Goal: Transaction & Acquisition: Book appointment/travel/reservation

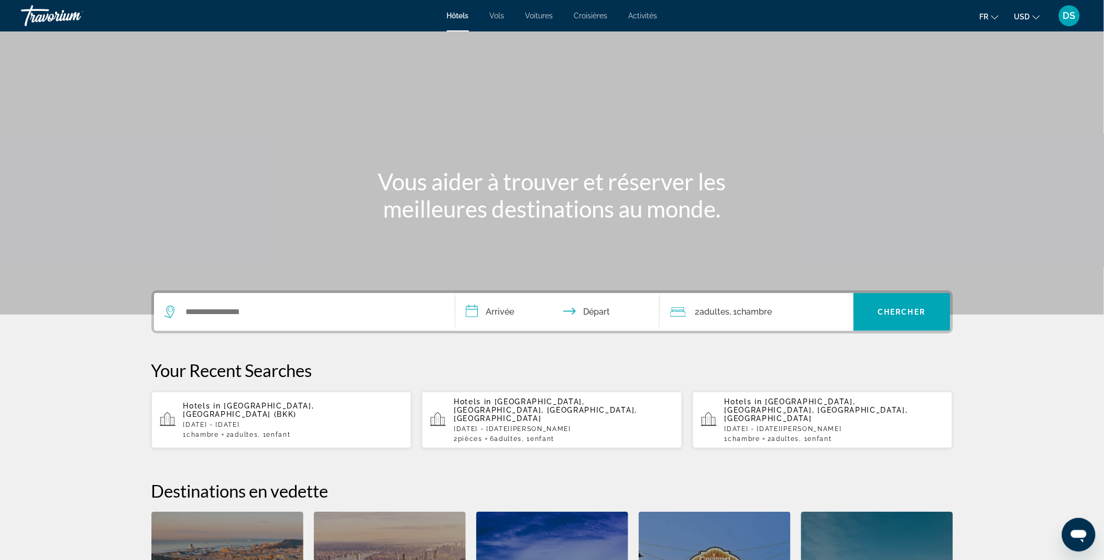
click at [255, 320] on div "Search widget" at bounding box center [305, 312] width 280 height 38
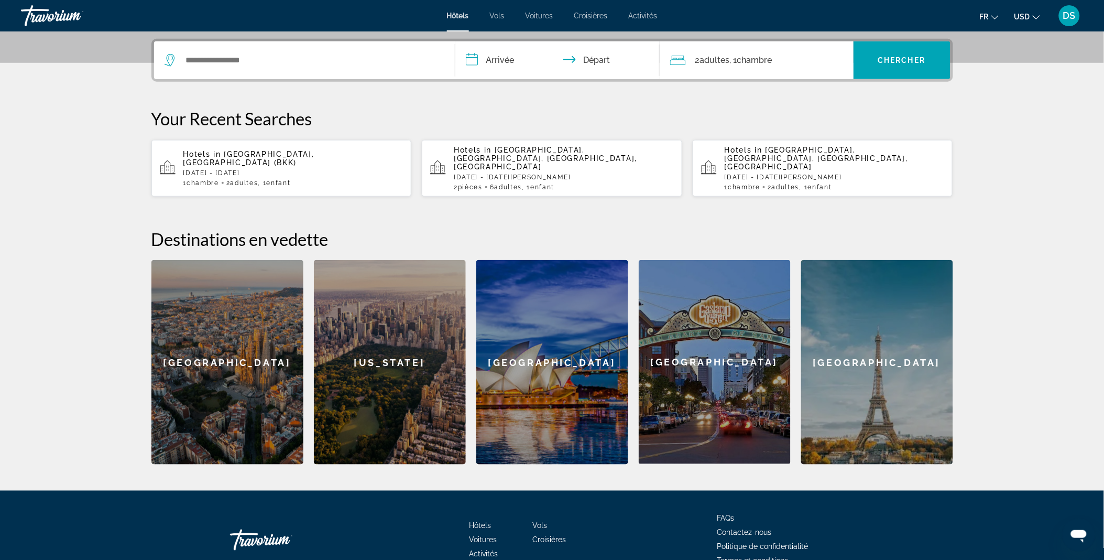
scroll to position [256, 0]
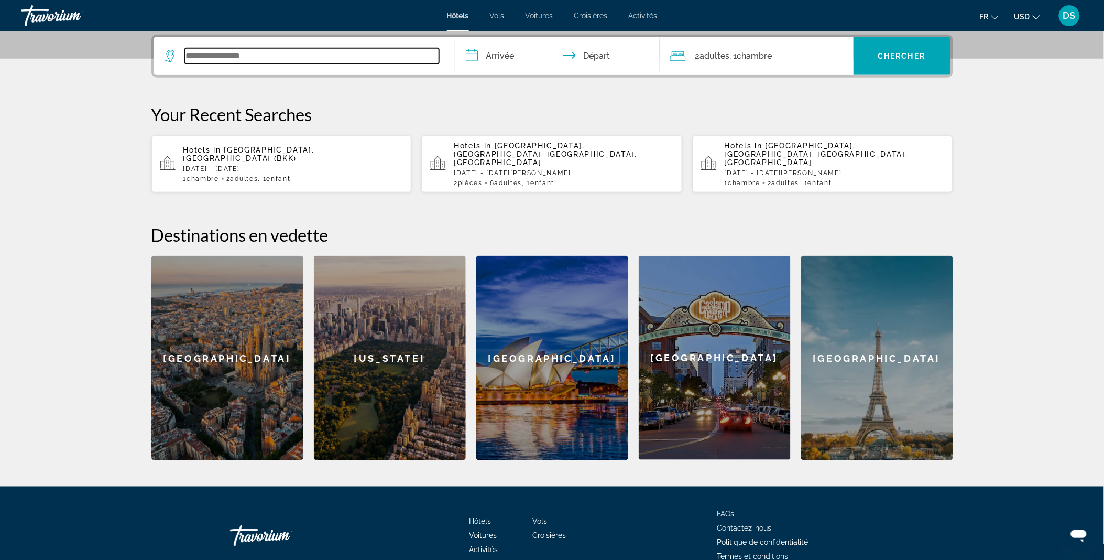
click at [254, 55] on input "Search widget" at bounding box center [312, 56] width 254 height 16
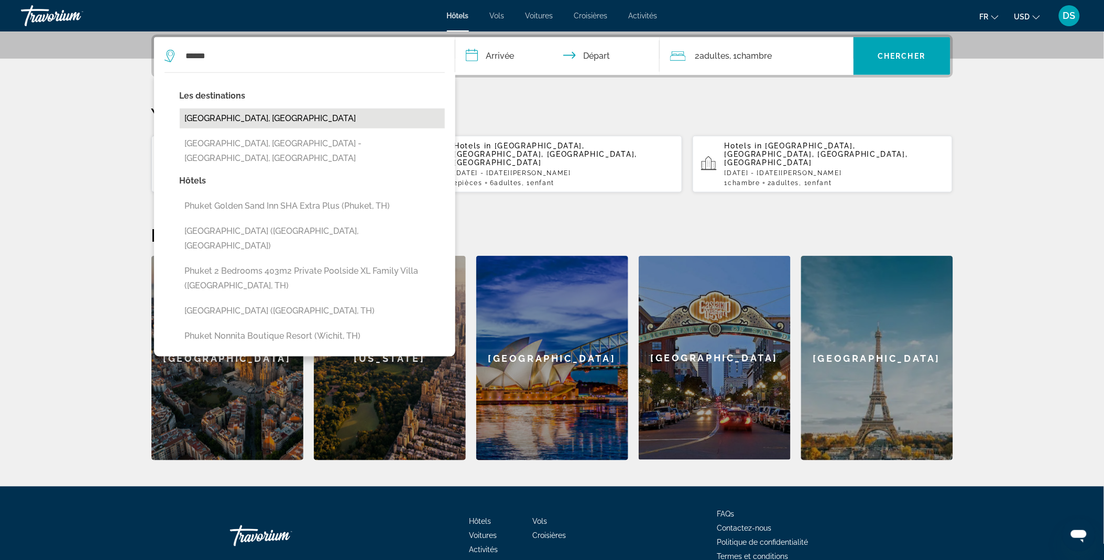
click at [252, 119] on button "[GEOGRAPHIC_DATA], [GEOGRAPHIC_DATA]" at bounding box center [312, 118] width 265 height 20
type input "**********"
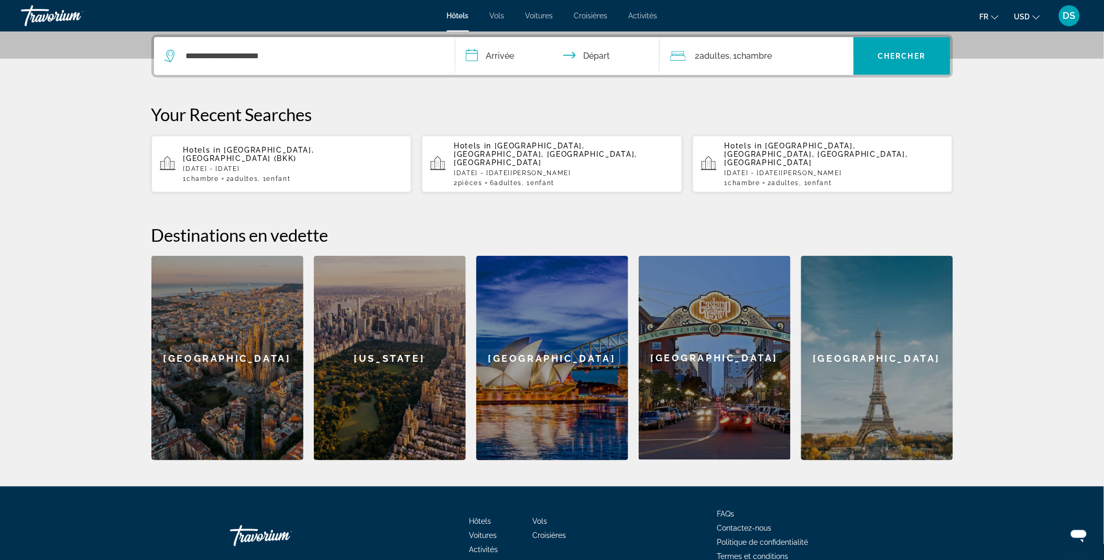
click at [506, 55] on input "**********" at bounding box center [559, 57] width 209 height 41
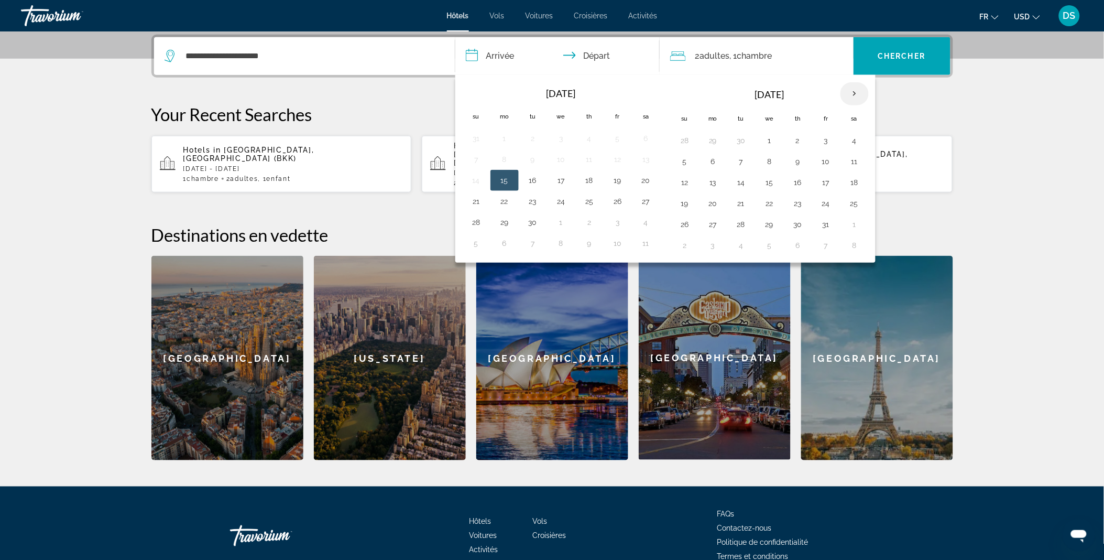
click at [857, 92] on th "Next month" at bounding box center [855, 93] width 28 height 23
click at [773, 207] on button "24" at bounding box center [770, 203] width 17 height 15
click at [714, 229] on button "29" at bounding box center [713, 224] width 17 height 15
type input "**********"
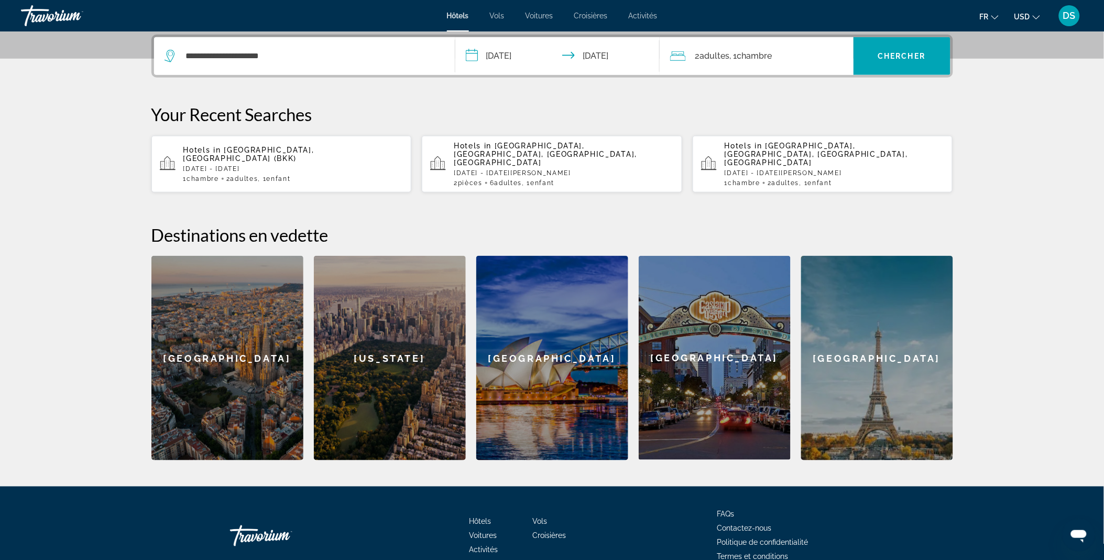
click at [732, 55] on span ", 1 Chambre pièces" at bounding box center [751, 56] width 42 height 15
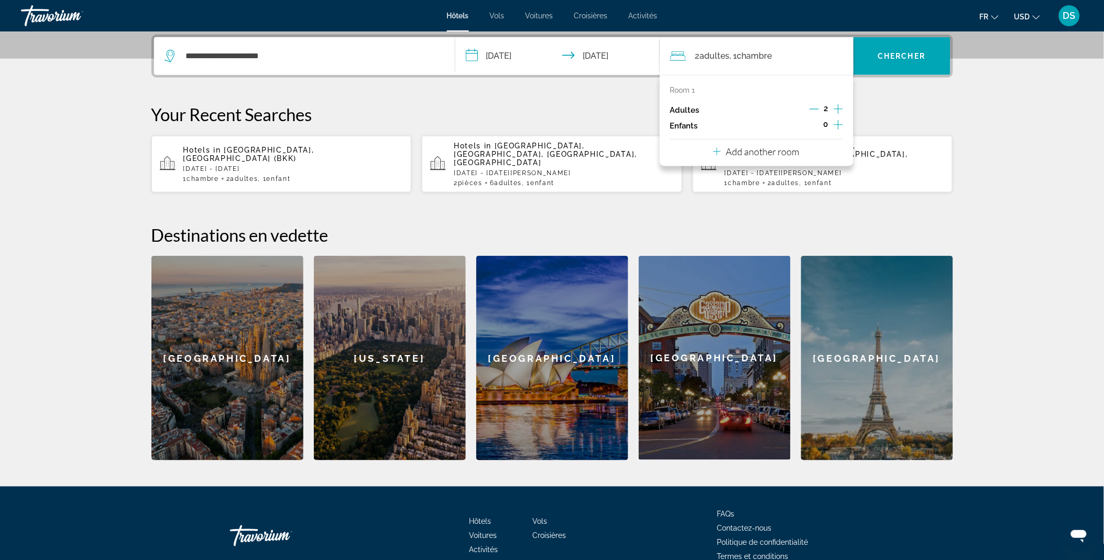
click at [837, 127] on icon "Increment children" at bounding box center [838, 124] width 9 height 13
click at [731, 154] on span "Travelers: 2 adults, 1 child" at bounding box center [709, 153] width 61 height 13
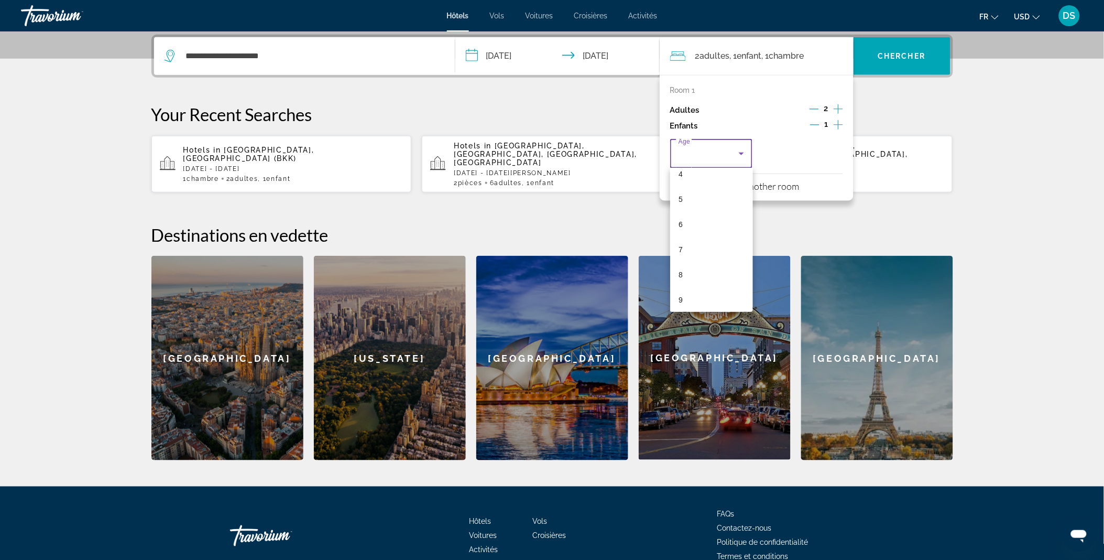
scroll to position [111, 0]
click at [691, 297] on mat-option "9" at bounding box center [711, 299] width 83 height 25
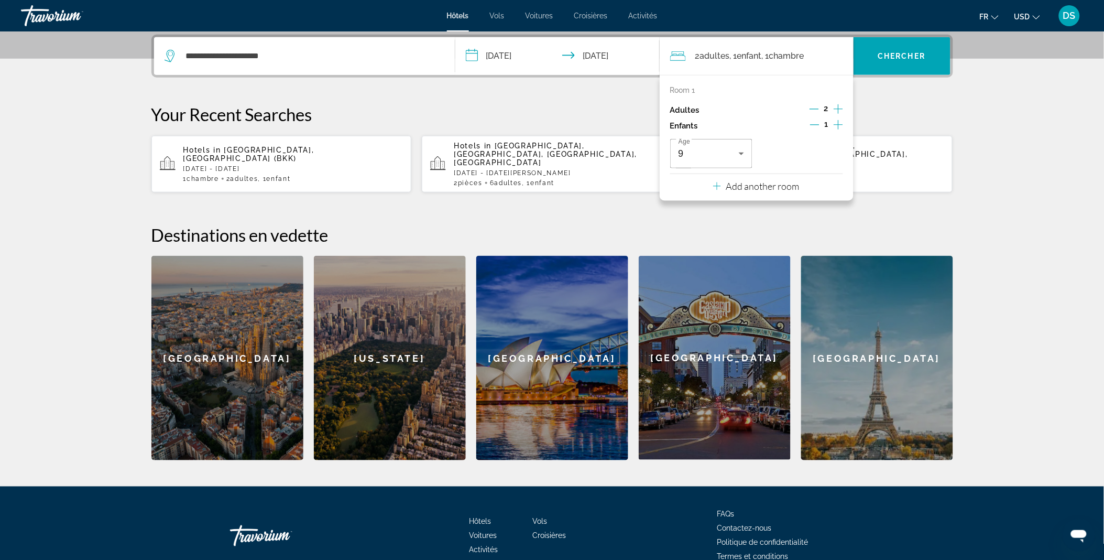
click at [967, 123] on div "**********" at bounding box center [553, 248] width 844 height 426
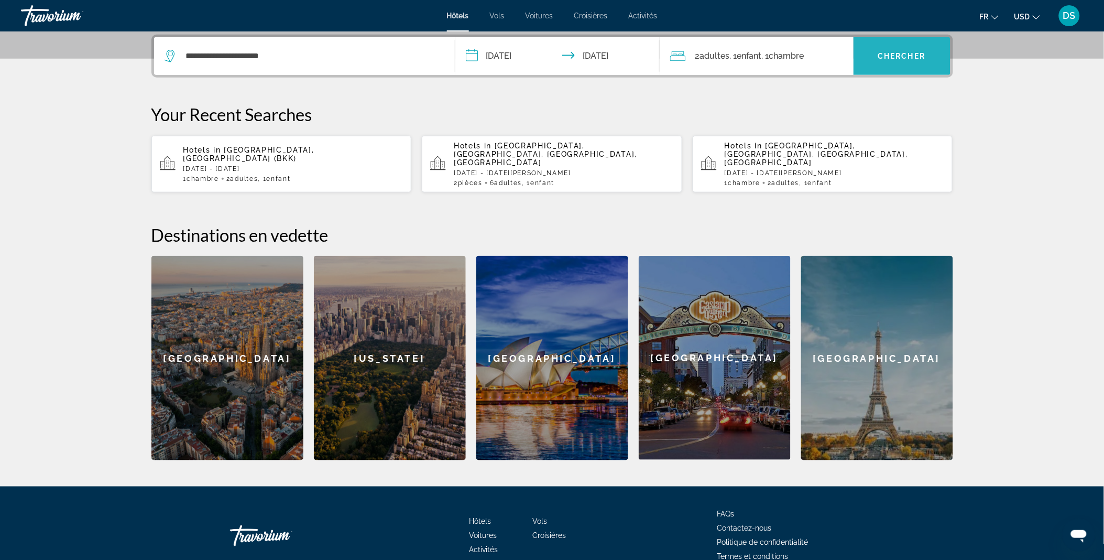
click at [913, 47] on span "Search widget" at bounding box center [902, 56] width 97 height 25
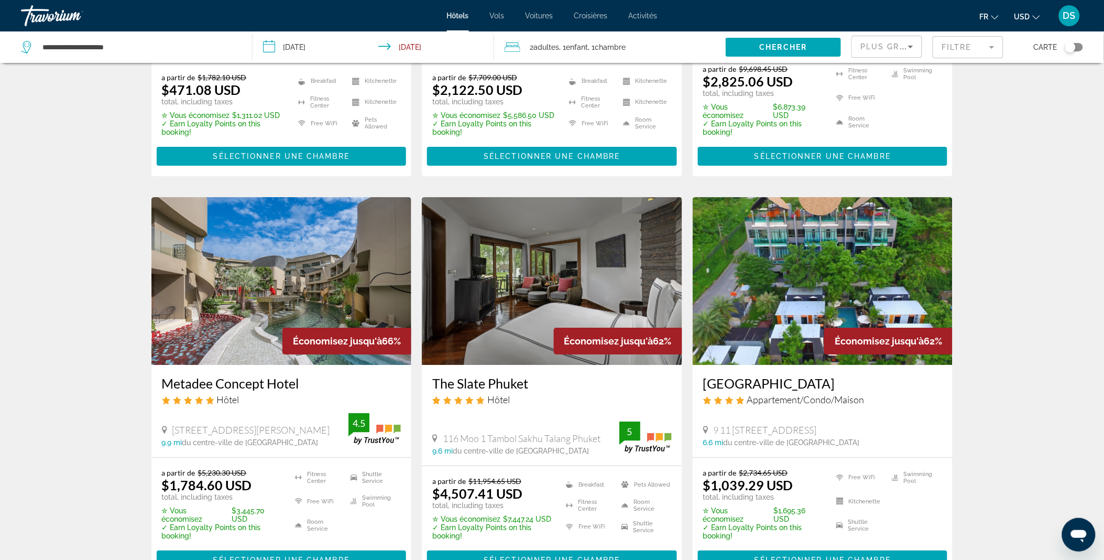
scroll to position [1080, 0]
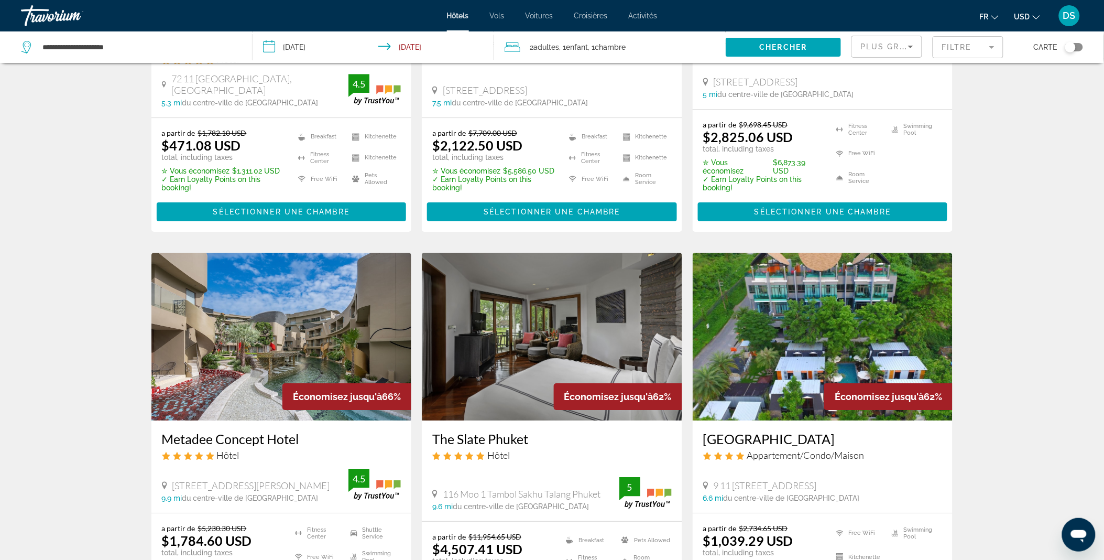
click at [593, 341] on img "Main content" at bounding box center [552, 337] width 260 height 168
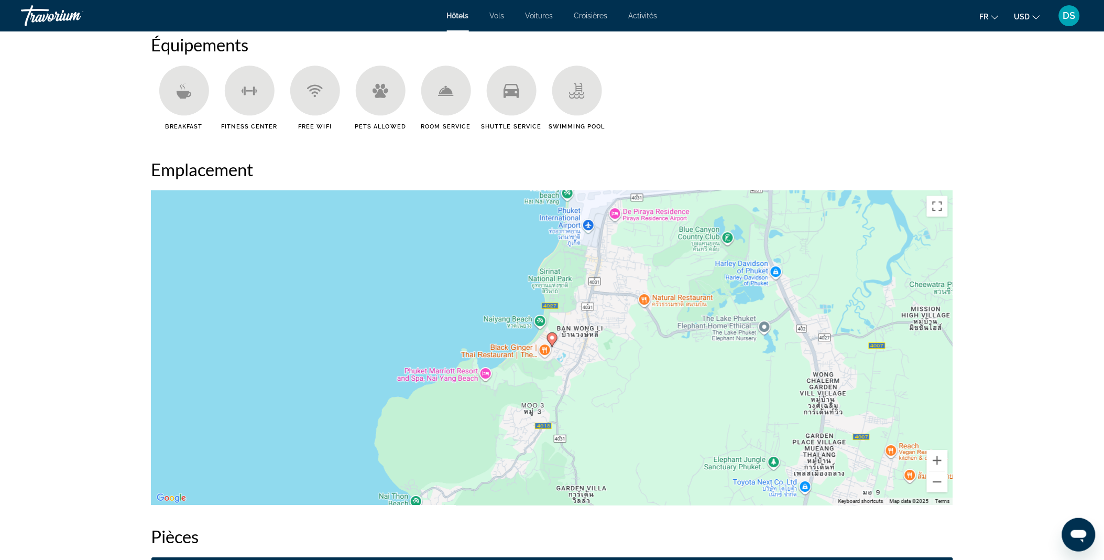
scroll to position [879, 0]
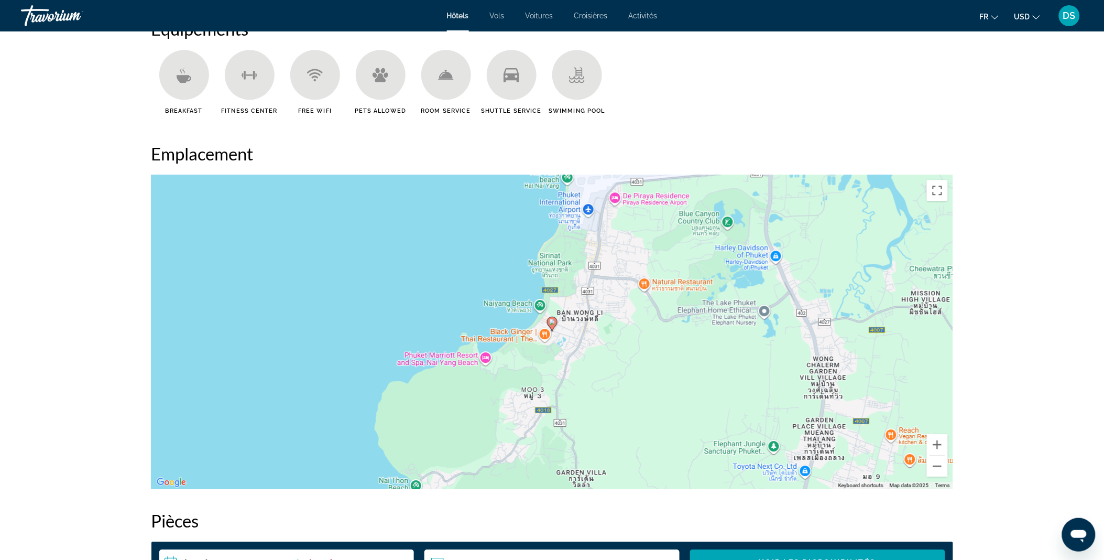
click at [485, 354] on div "To activate drag with keyboard, press Alt + Enter. Once in keyboard drag state,…" at bounding box center [552, 332] width 802 height 314
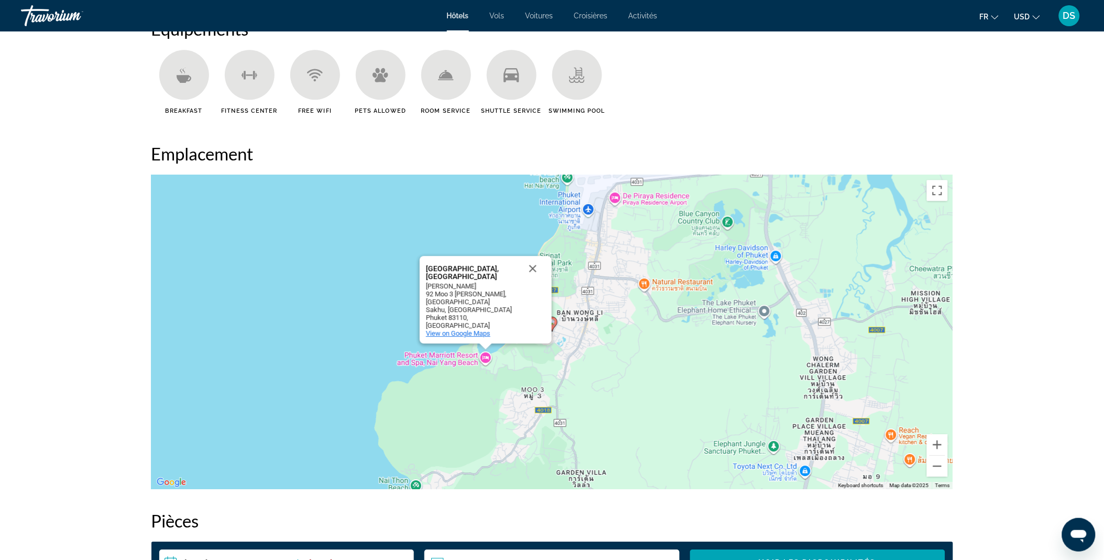
click at [479, 332] on span "View on Google Maps" at bounding box center [458, 333] width 64 height 8
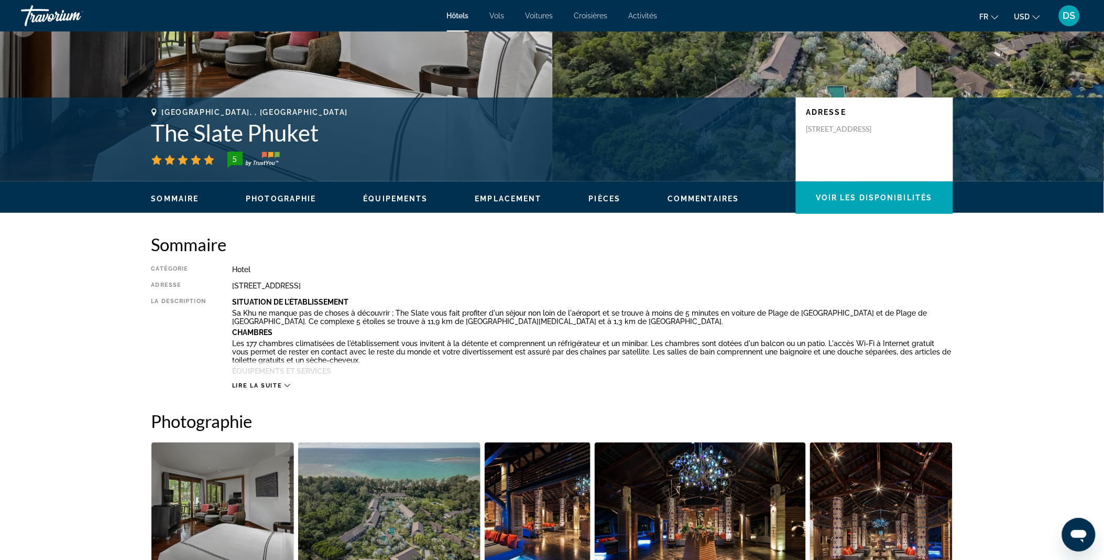
click at [961, 198] on div "Sommaire Photographie Équipements Emplacement Pièces Commentaires Voir les disp…" at bounding box center [553, 197] width 844 height 32
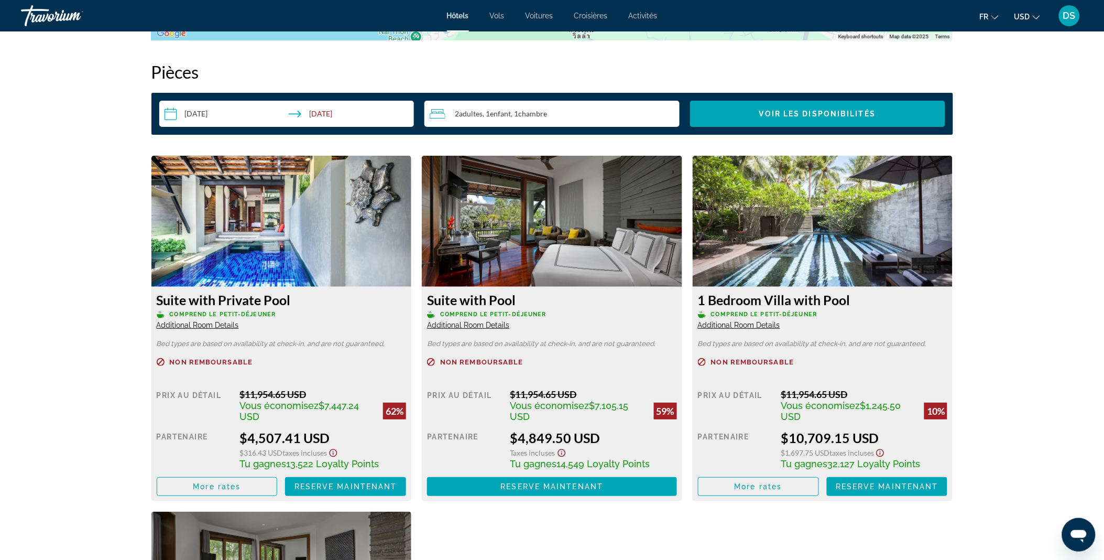
scroll to position [1328, 0]
click at [307, 192] on img "Main content" at bounding box center [281, 221] width 260 height 131
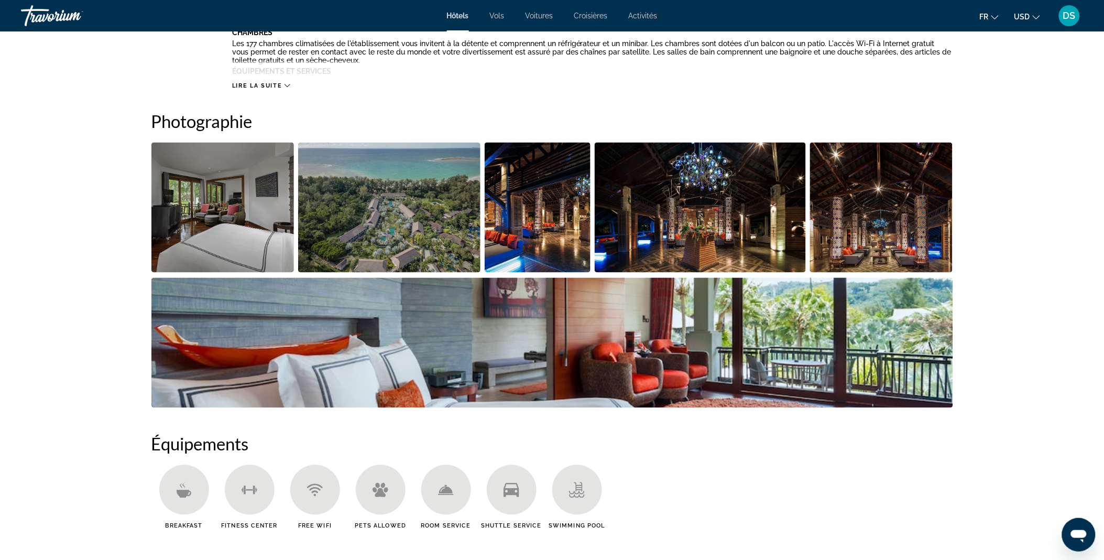
scroll to position [463, 0]
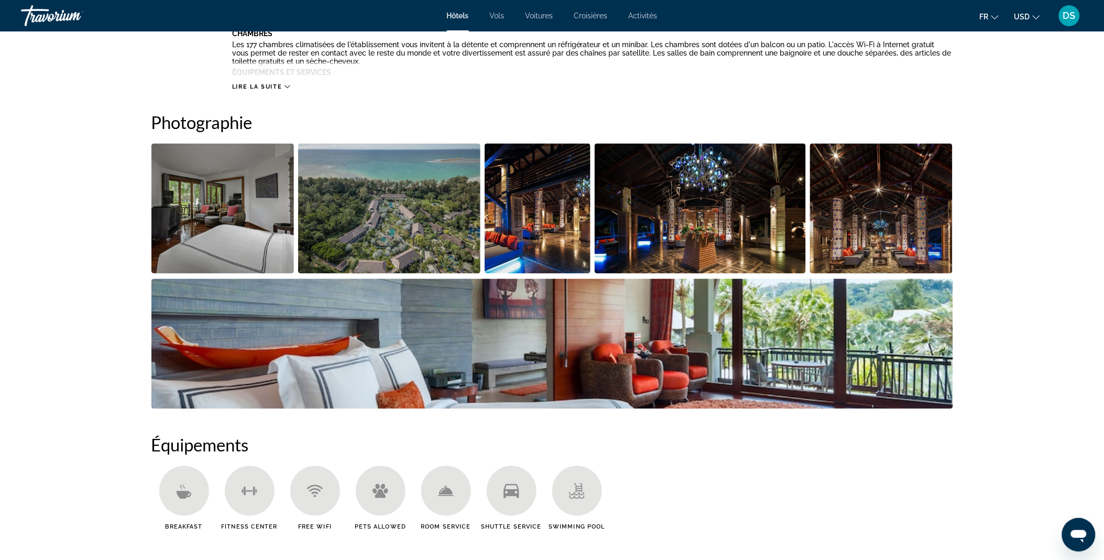
click at [249, 236] on img "Open full-screen image slider" at bounding box center [222, 209] width 143 height 130
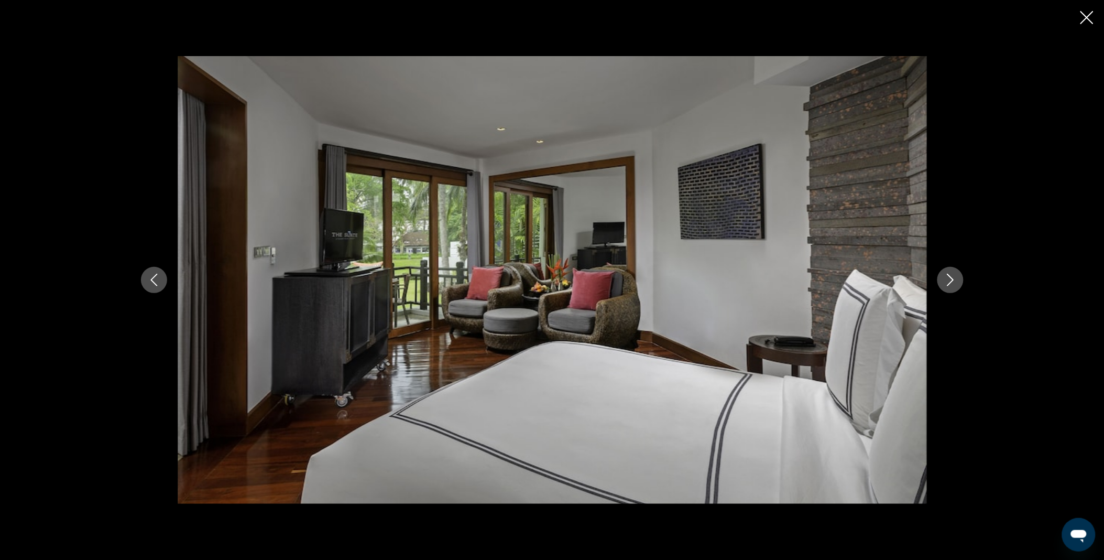
click at [954, 288] on button "Next image" at bounding box center [951, 280] width 26 height 26
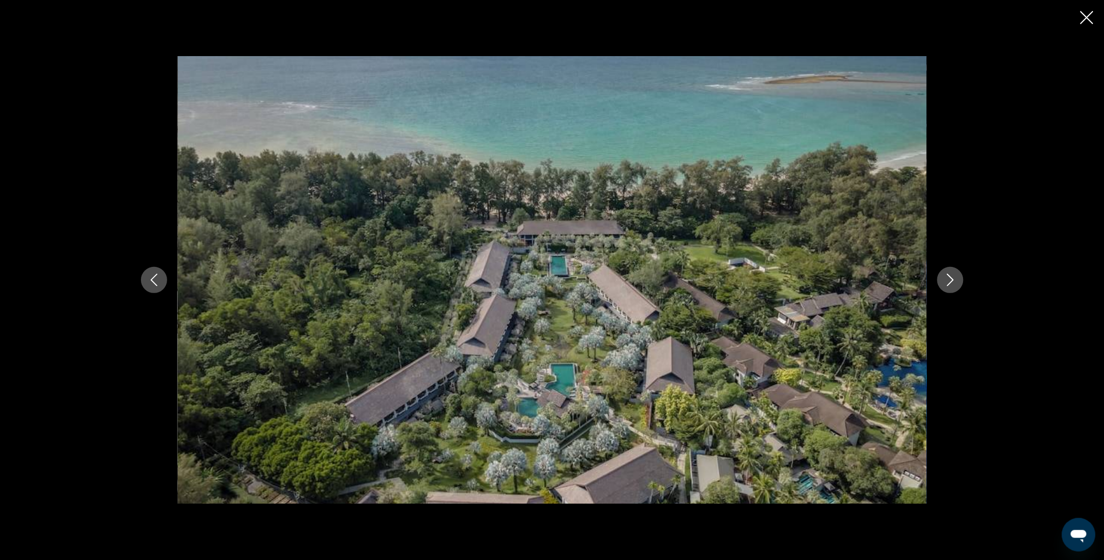
click at [954, 288] on button "Next image" at bounding box center [951, 280] width 26 height 26
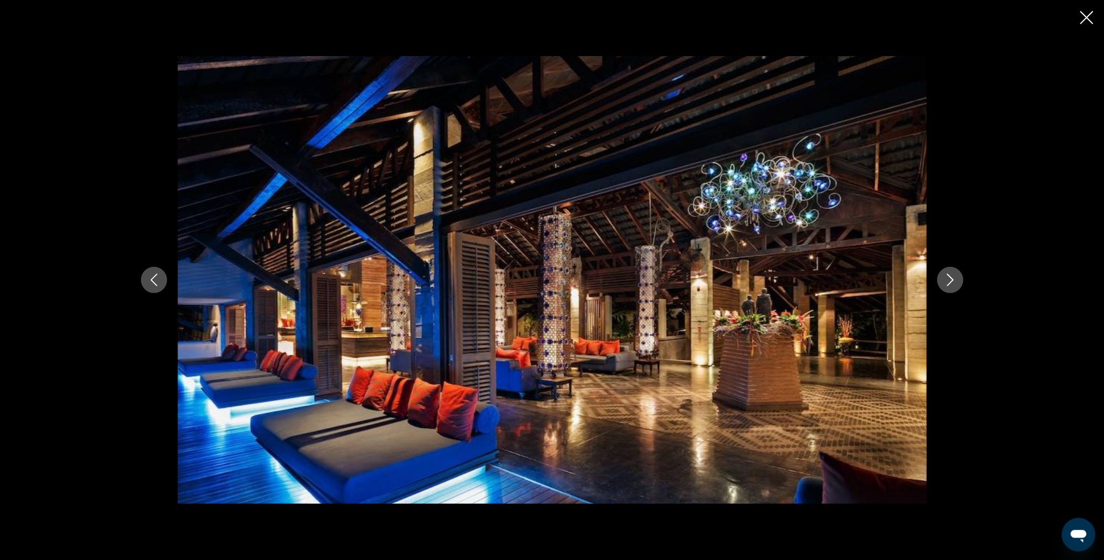
click at [954, 288] on button "Next image" at bounding box center [951, 280] width 26 height 26
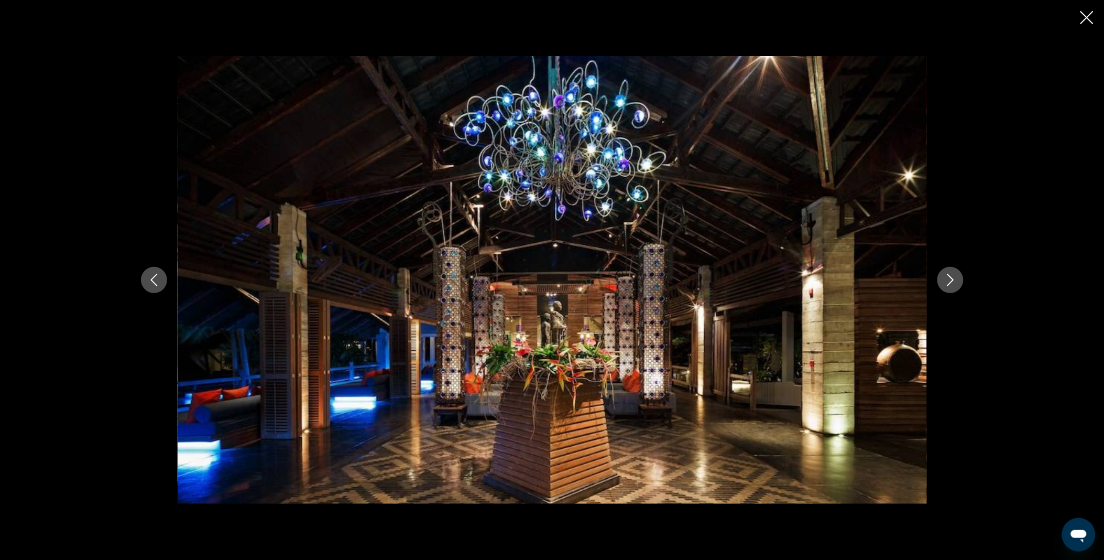
click at [954, 288] on button "Next image" at bounding box center [951, 280] width 26 height 26
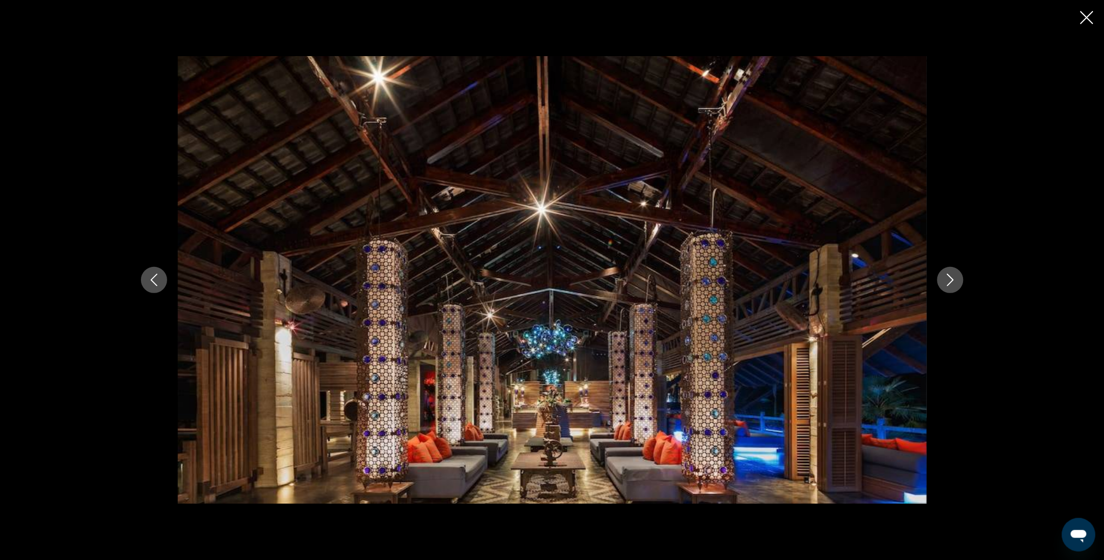
click at [954, 288] on button "Next image" at bounding box center [951, 280] width 26 height 26
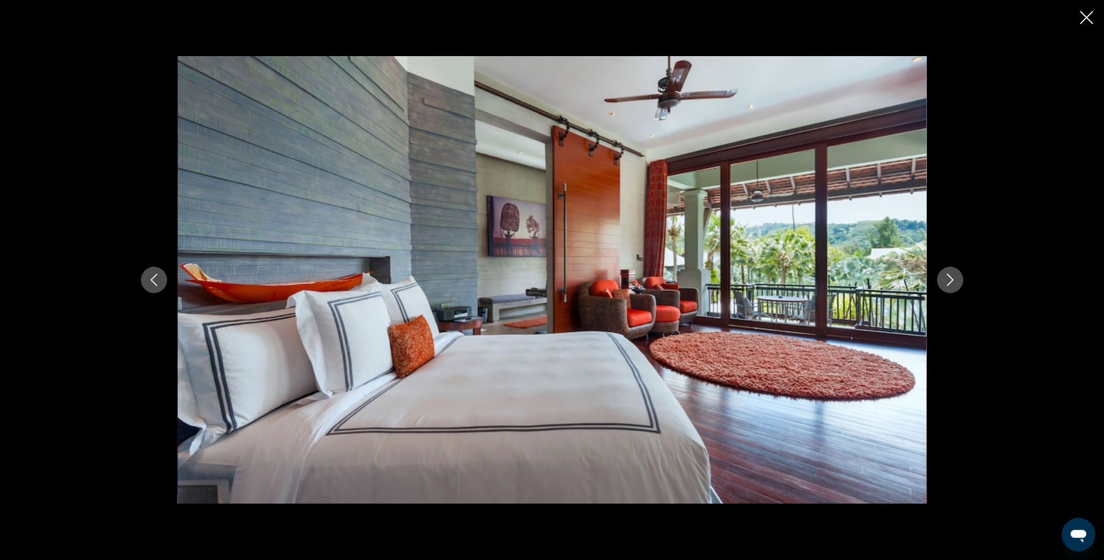
click at [954, 288] on button "Next image" at bounding box center [951, 280] width 26 height 26
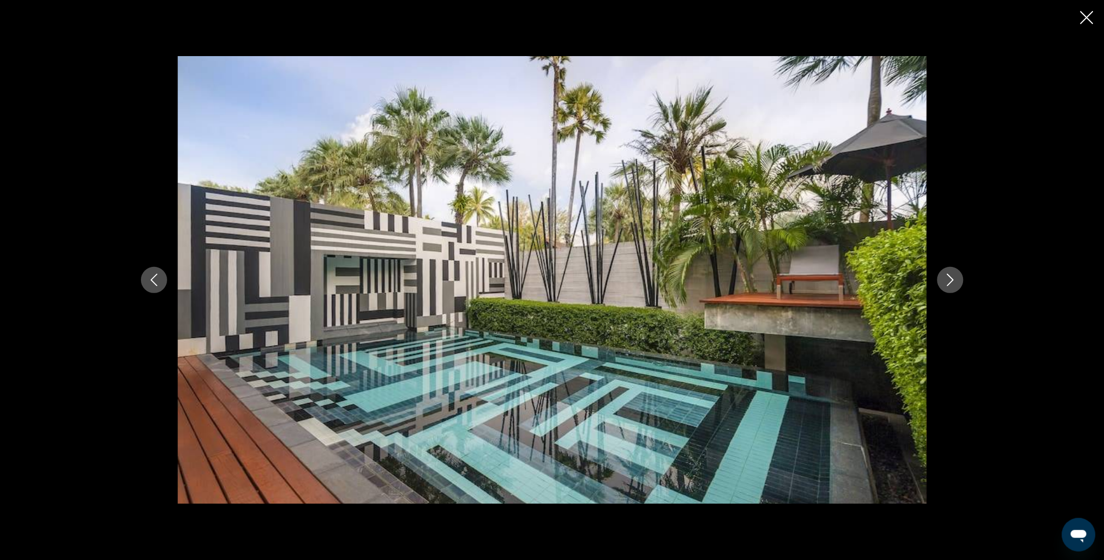
click at [954, 288] on button "Next image" at bounding box center [951, 280] width 26 height 26
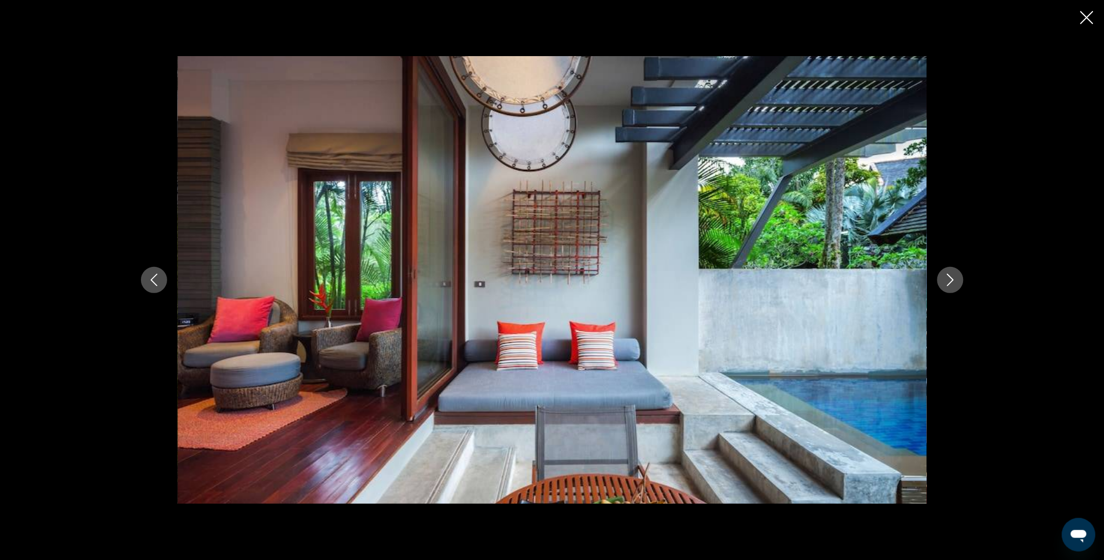
click at [954, 288] on button "Next image" at bounding box center [951, 280] width 26 height 26
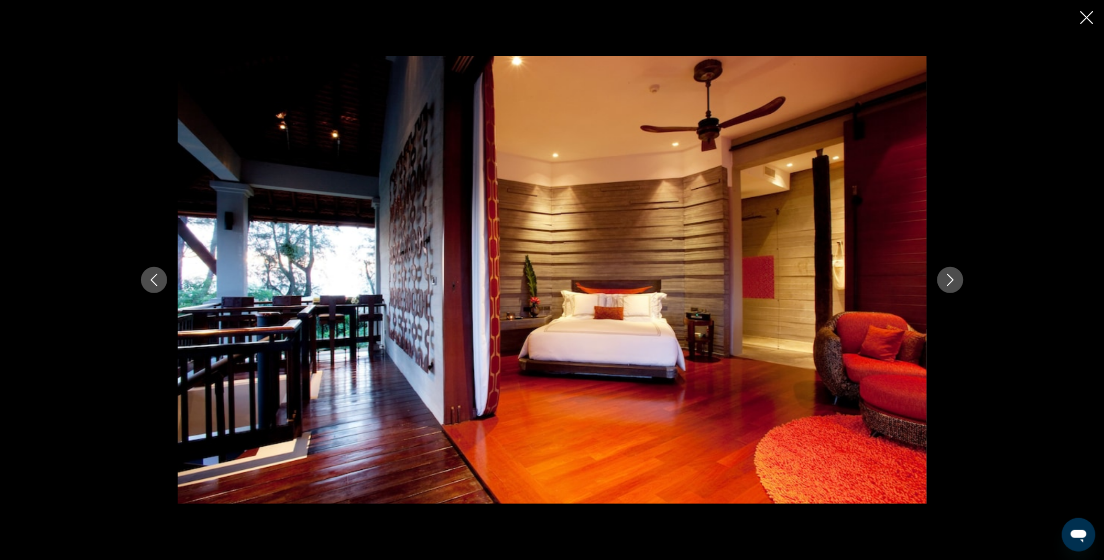
click at [954, 288] on button "Next image" at bounding box center [951, 280] width 26 height 26
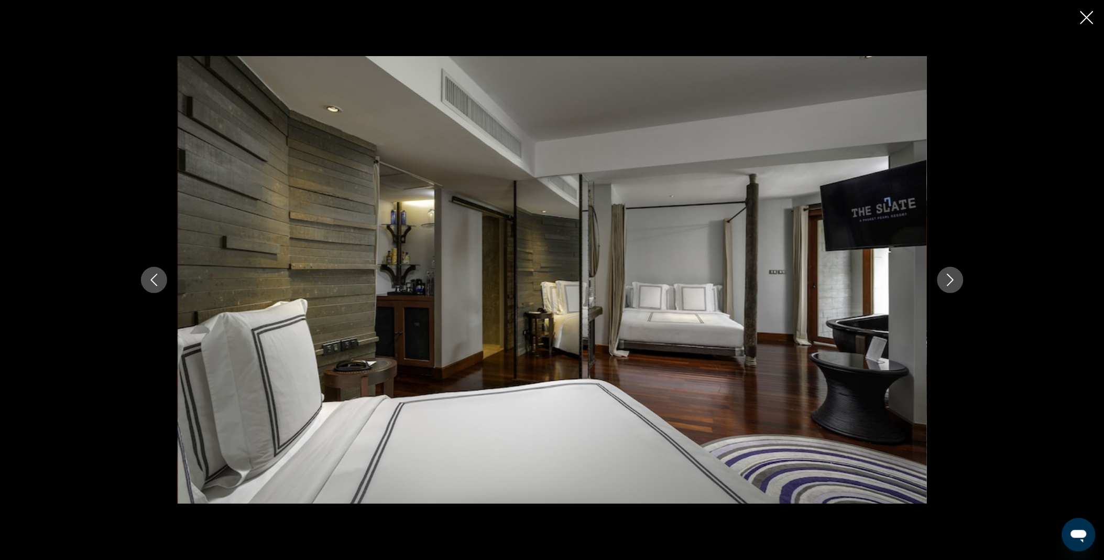
click at [954, 288] on button "Next image" at bounding box center [951, 280] width 26 height 26
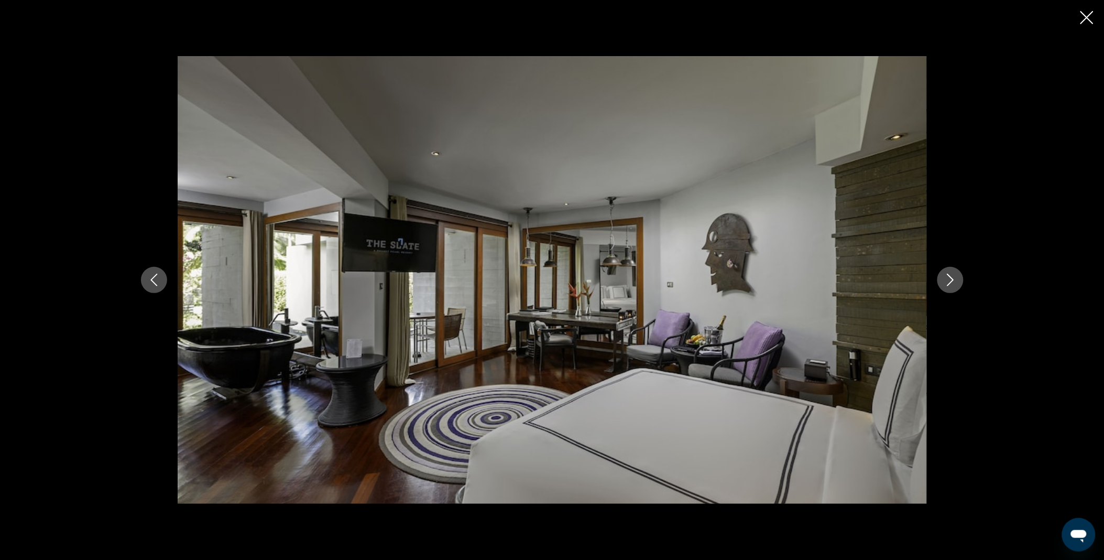
click at [954, 288] on button "Next image" at bounding box center [951, 280] width 26 height 26
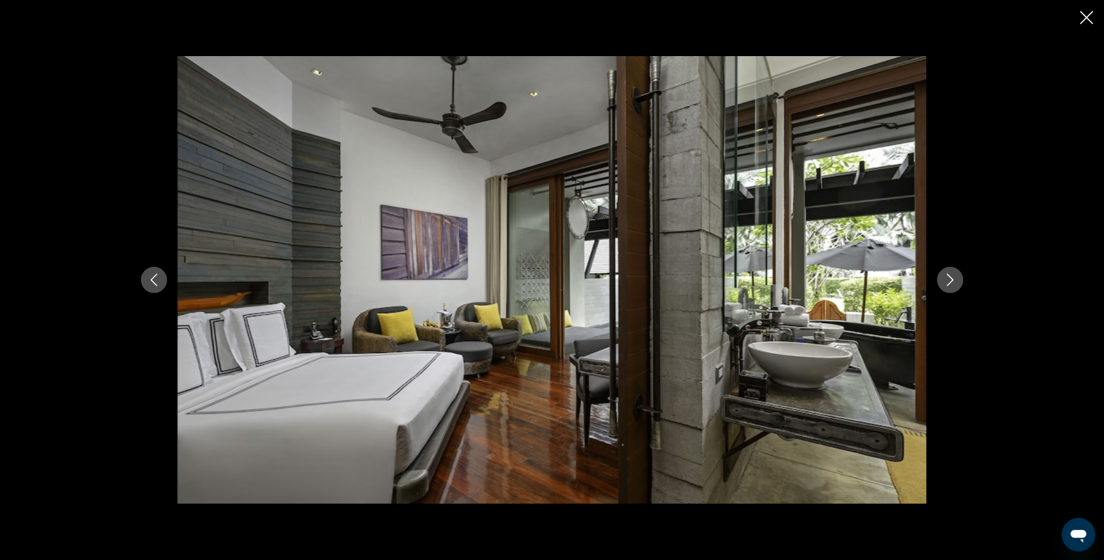
click at [1085, 17] on icon "Close slideshow" at bounding box center [1087, 17] width 13 height 13
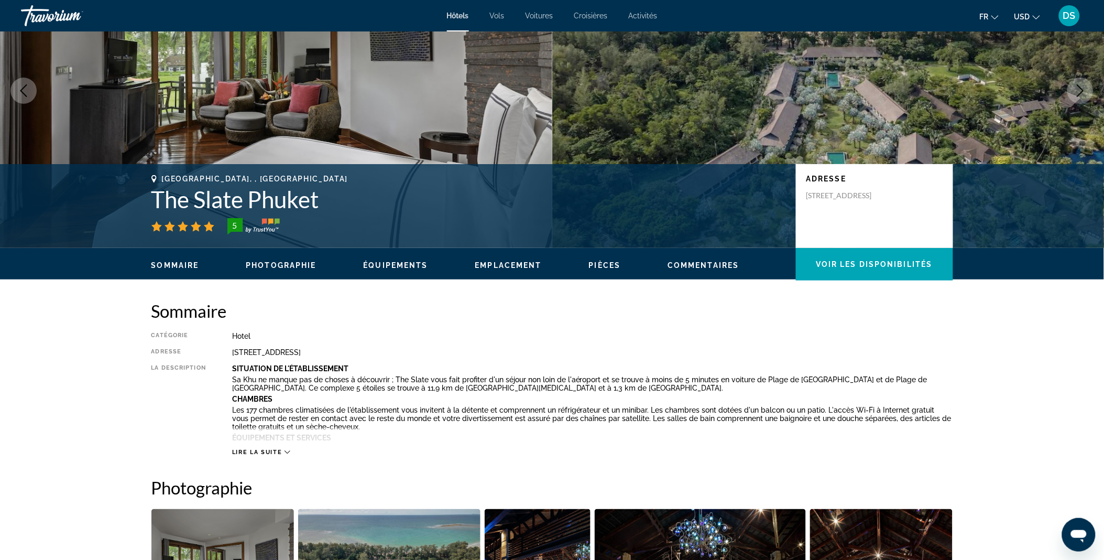
scroll to position [0, 0]
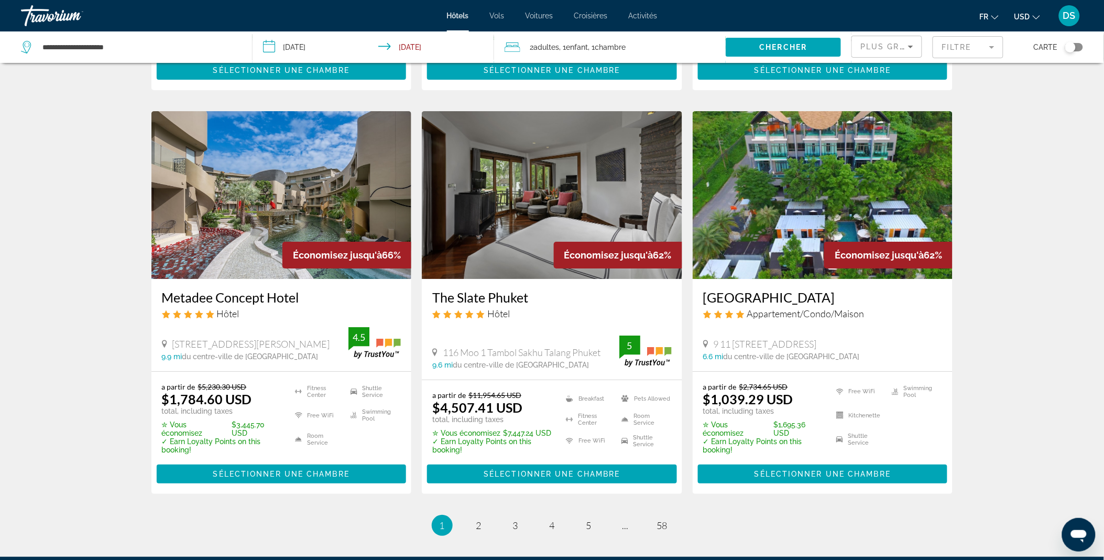
scroll to position [1221, 0]
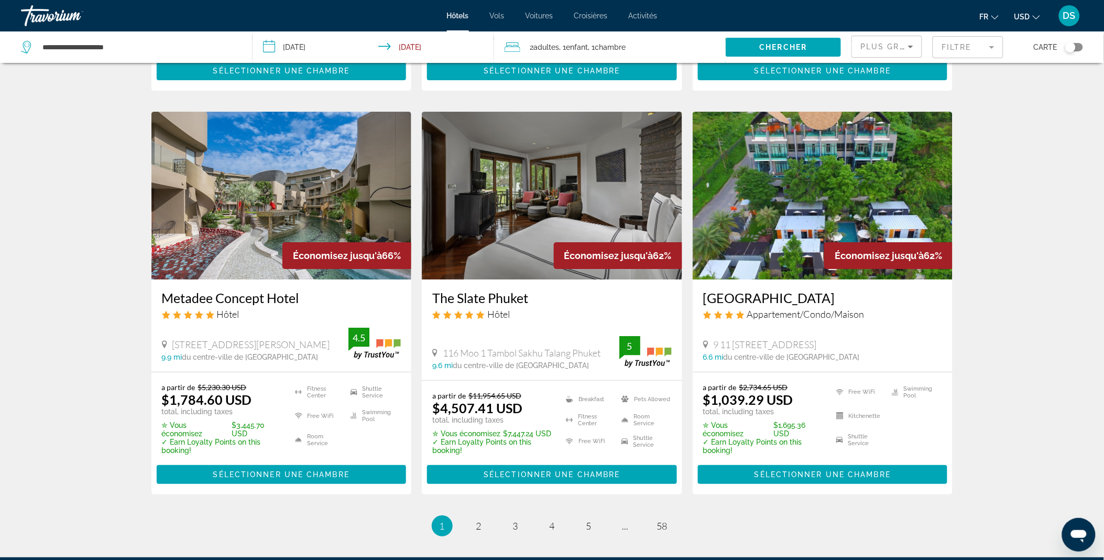
click at [846, 191] on img "Main content" at bounding box center [823, 196] width 260 height 168
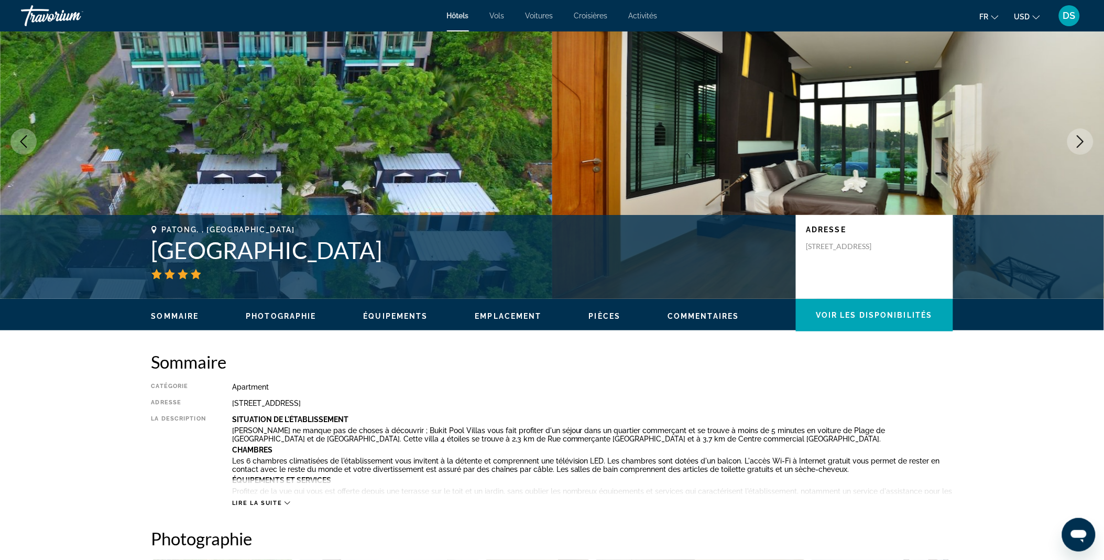
scroll to position [39, 0]
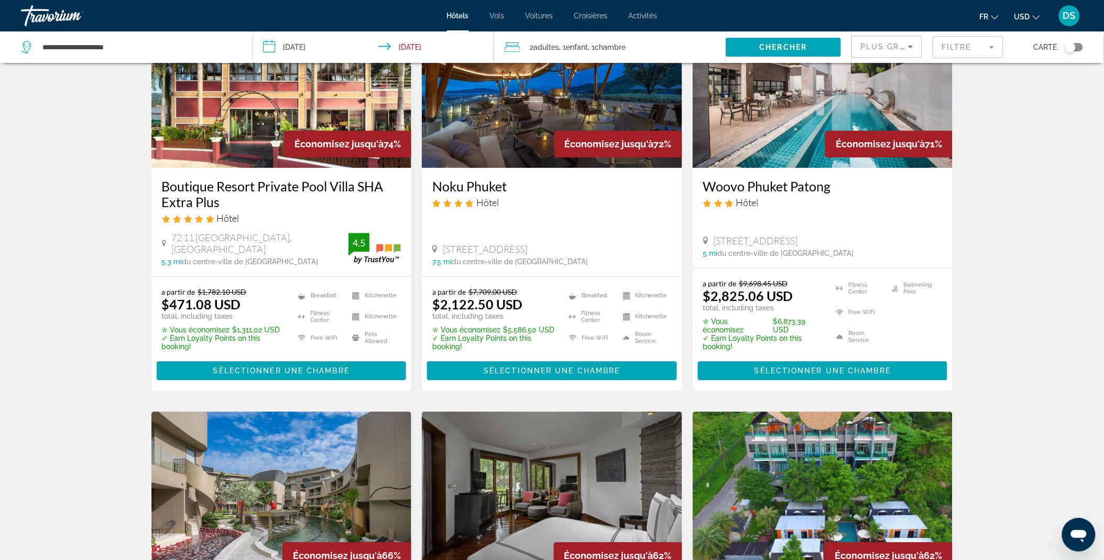
scroll to position [1323, 0]
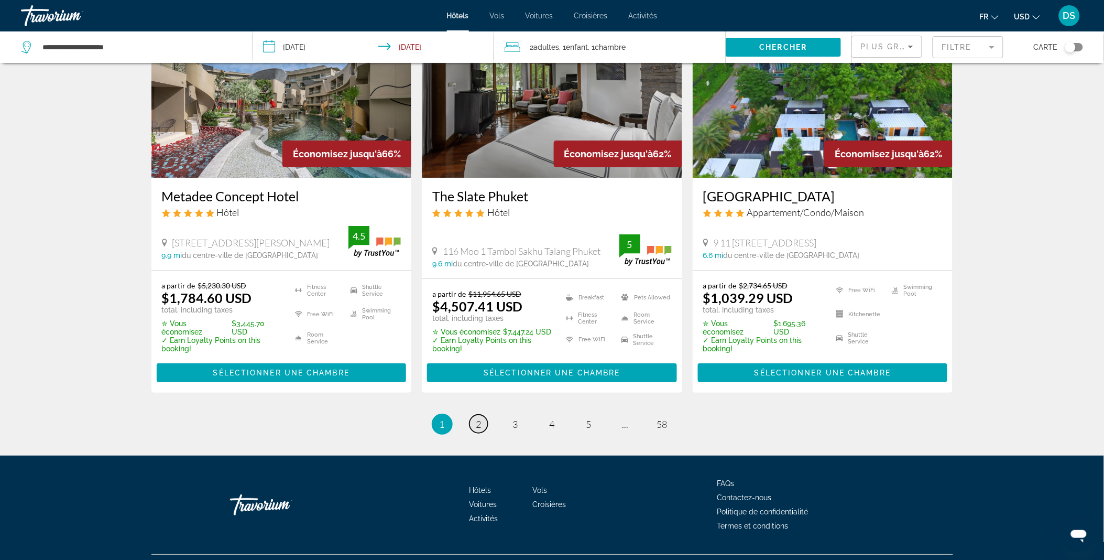
click at [481, 418] on span "2" at bounding box center [478, 424] width 5 height 12
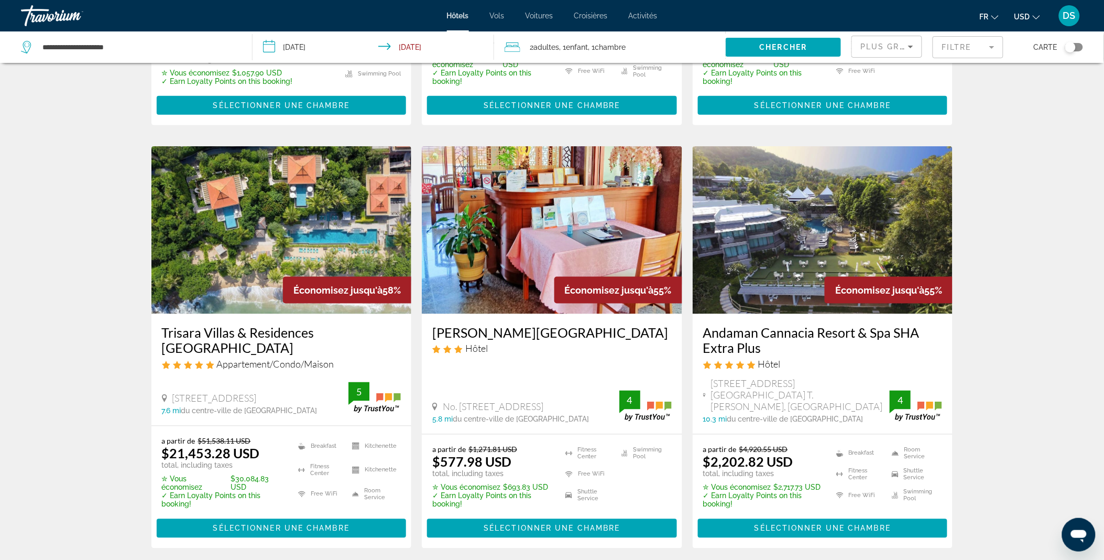
scroll to position [415, 0]
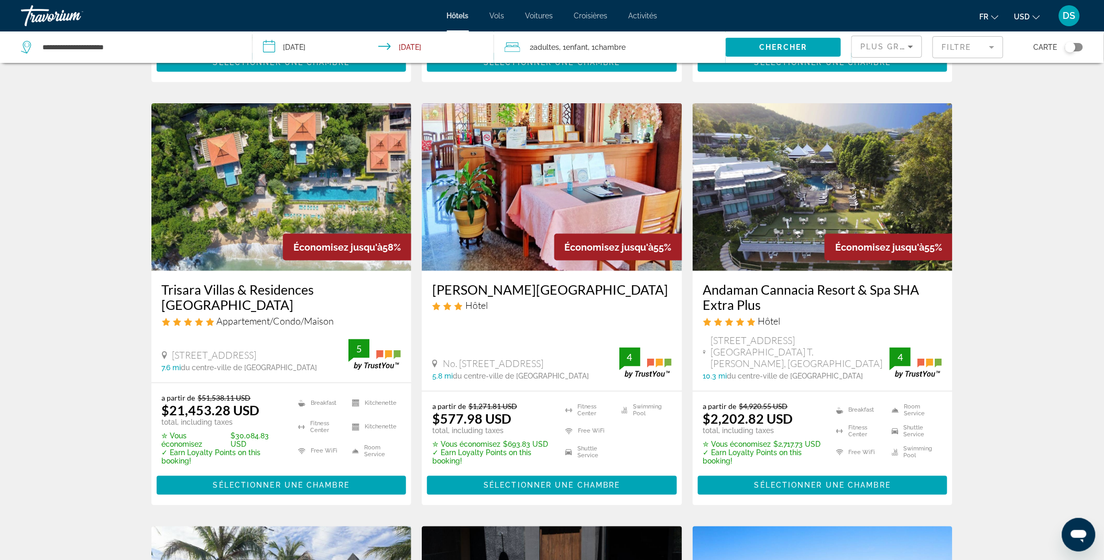
click at [239, 213] on img "Main content" at bounding box center [281, 187] width 260 height 168
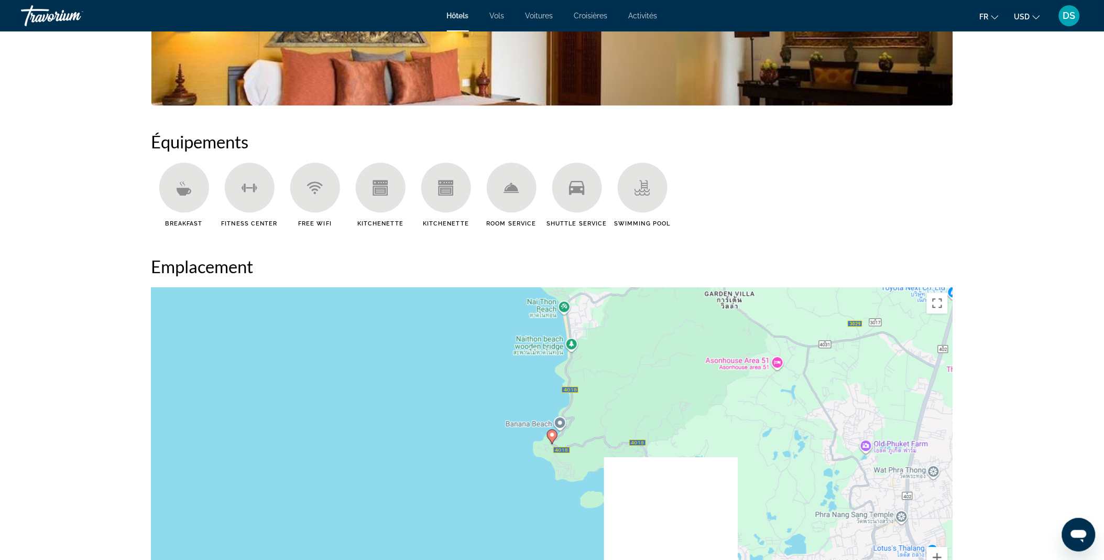
scroll to position [819, 0]
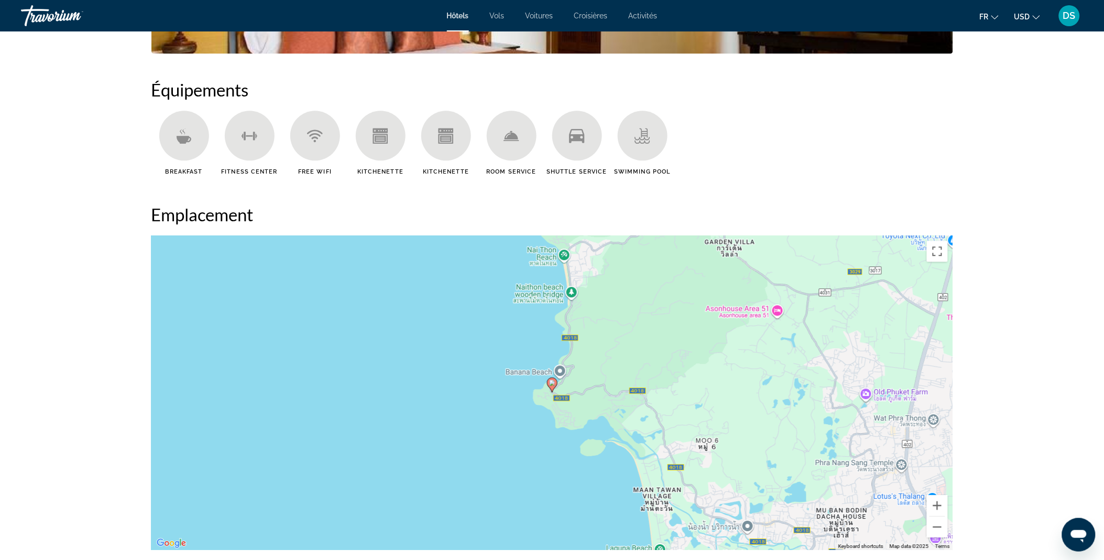
click at [552, 384] on image "Main content" at bounding box center [552, 382] width 6 height 6
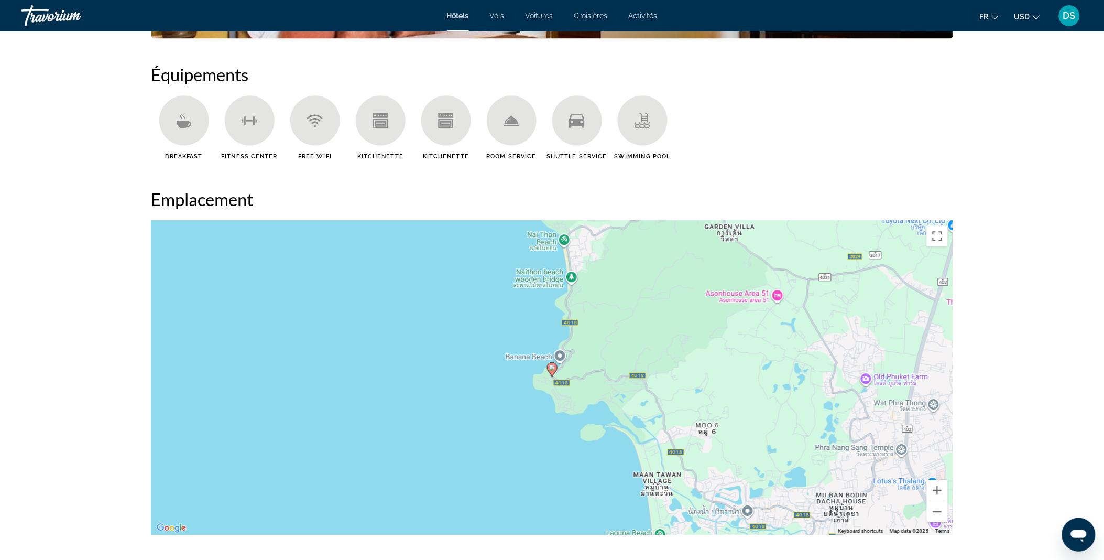
scroll to position [845, 0]
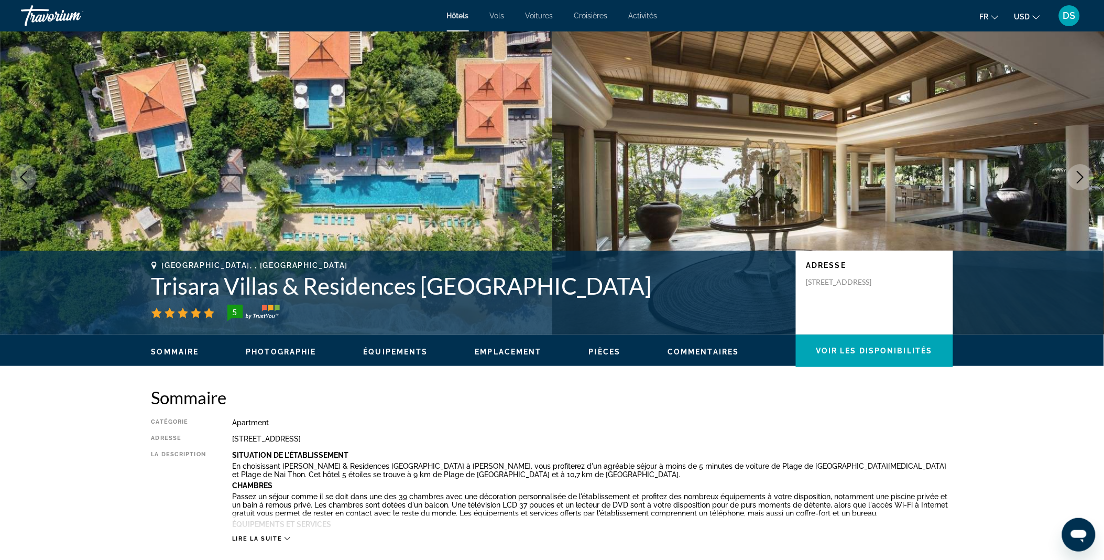
scroll to position [0, 0]
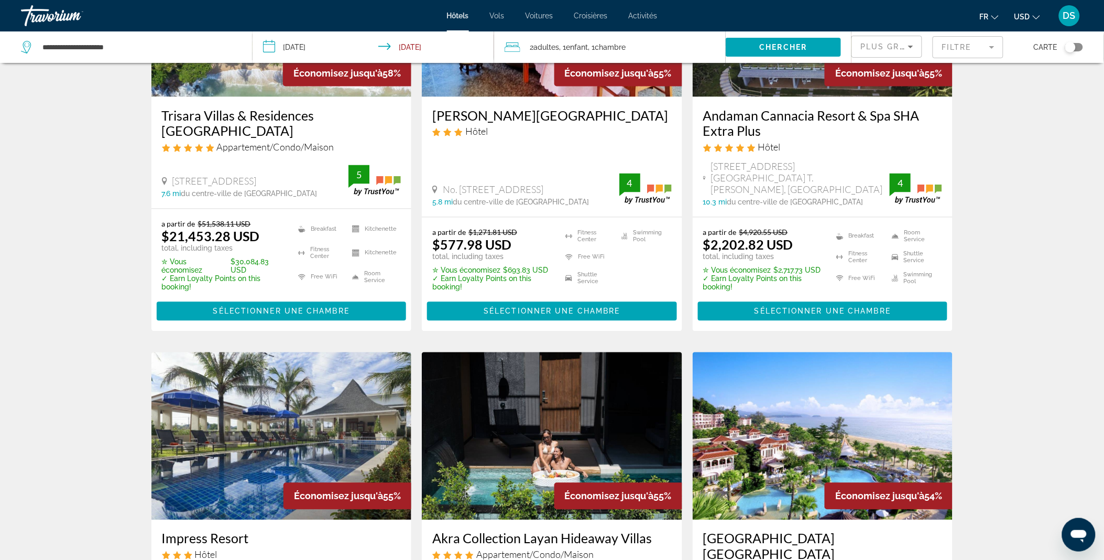
click at [989, 270] on div "Résultats de la recherche d'hôtel - 690 endroits pour passer votre temps Économ…" at bounding box center [552, 344] width 1104 height 1720
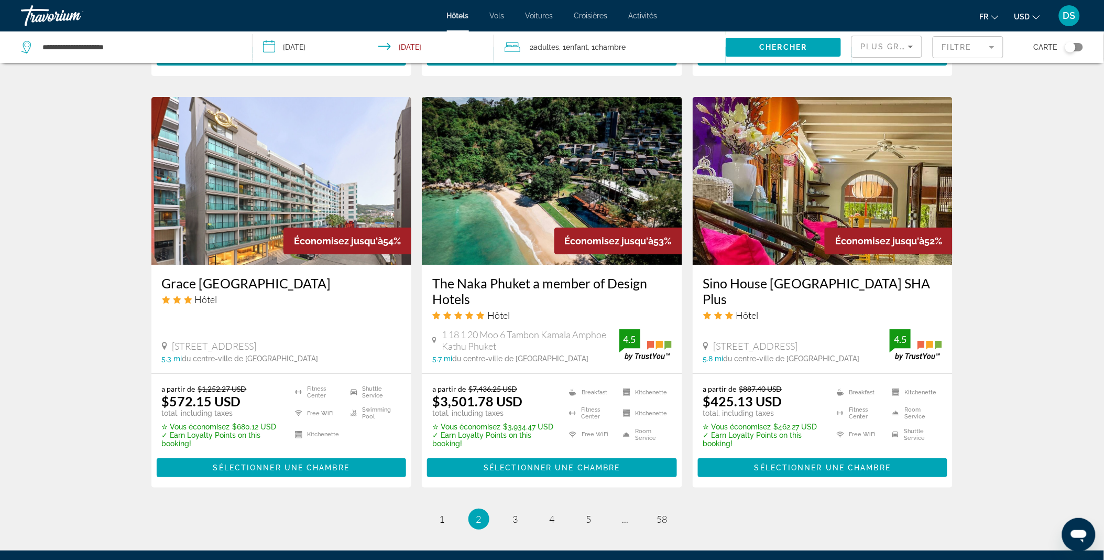
scroll to position [1332, 0]
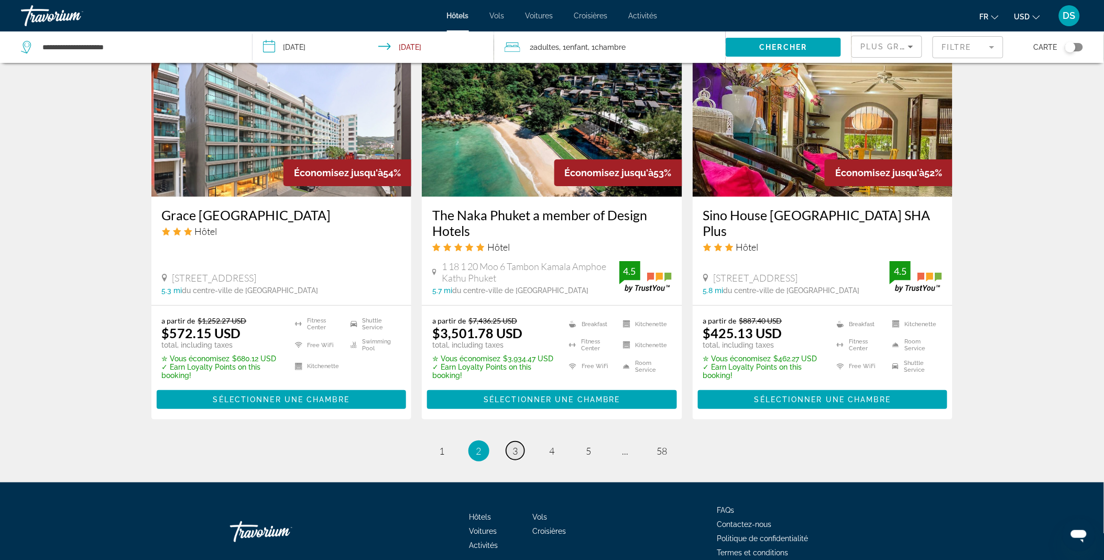
click at [516, 445] on span "3" at bounding box center [515, 451] width 5 height 12
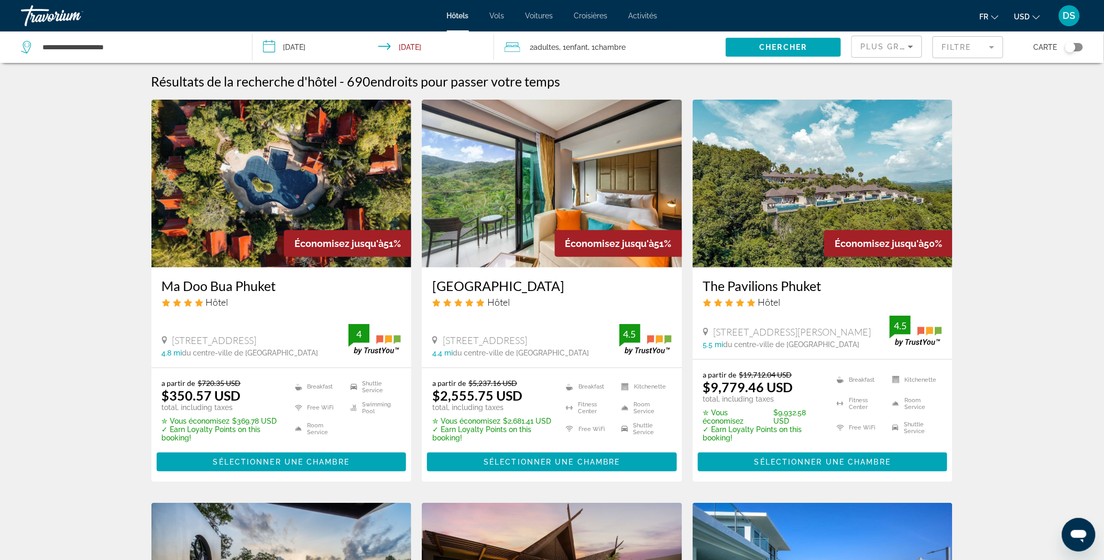
click at [966, 50] on mat-form-field "Filtre" at bounding box center [968, 47] width 71 height 22
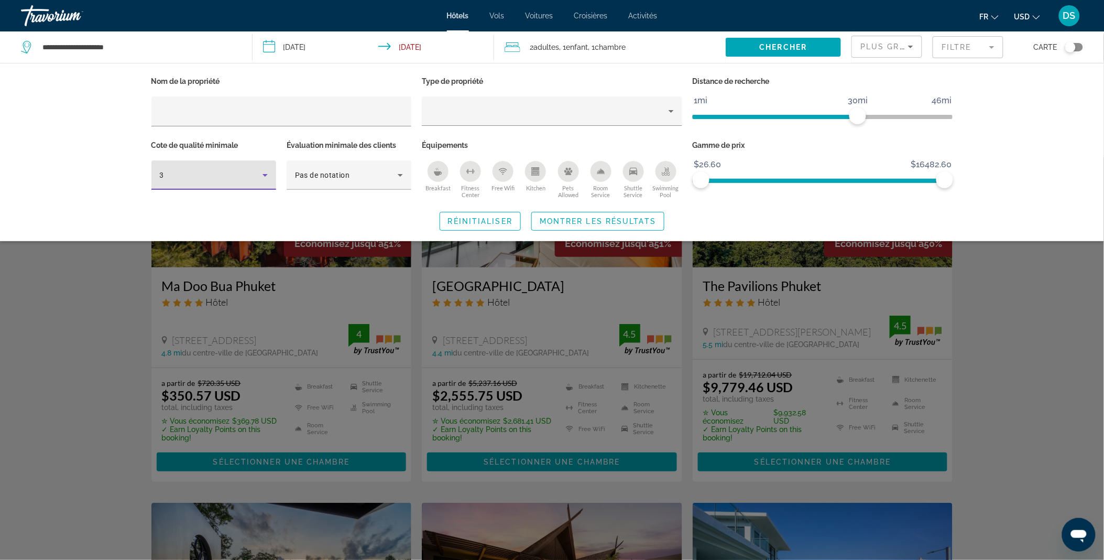
click at [269, 170] on icon "Hotel Filters" at bounding box center [265, 175] width 13 height 13
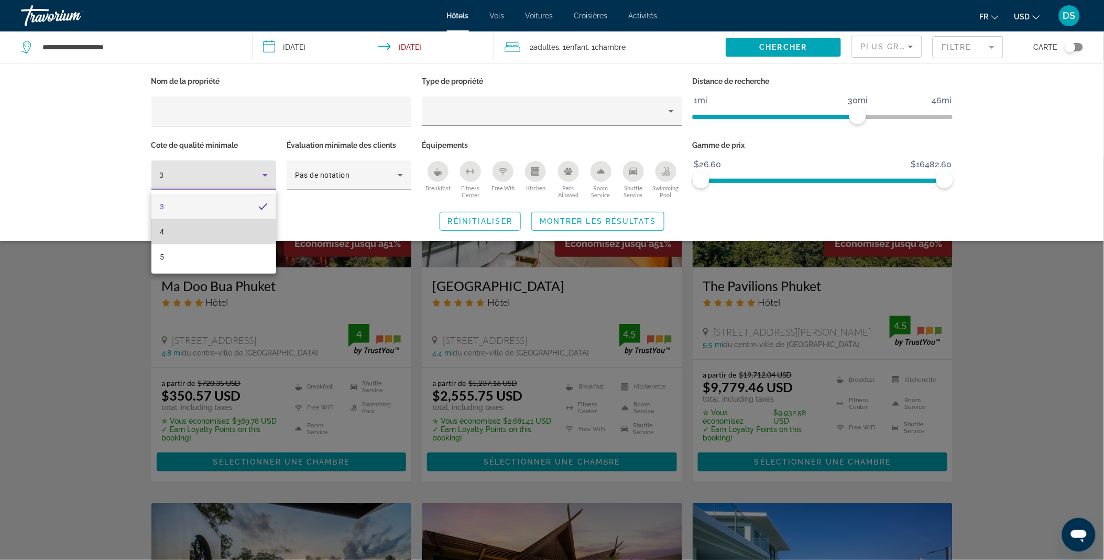
click at [184, 229] on mat-option "4" at bounding box center [213, 231] width 125 height 25
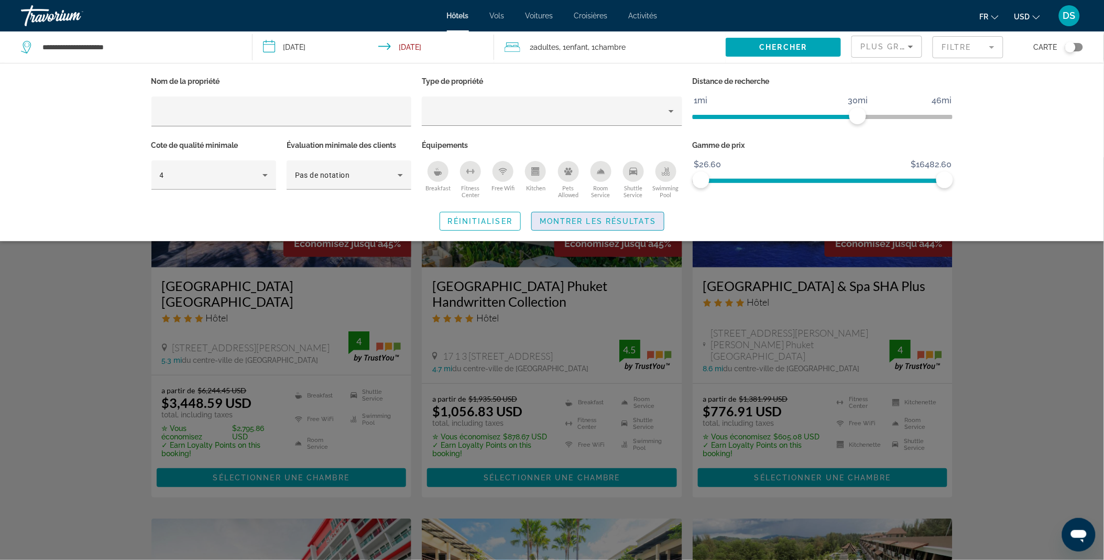
click at [632, 220] on span "Montrer les résultats" at bounding box center [598, 221] width 116 height 8
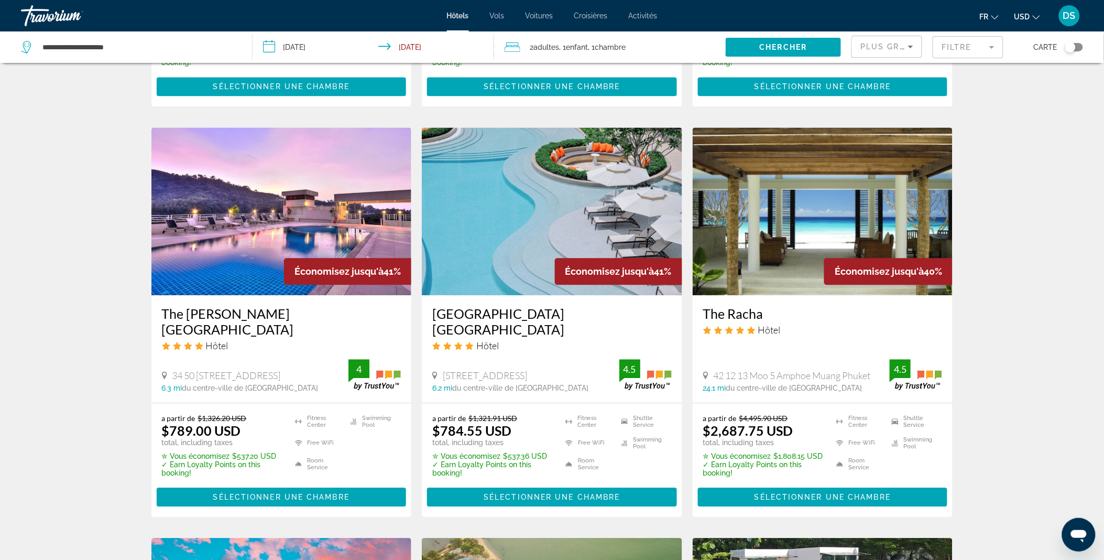
scroll to position [801, 0]
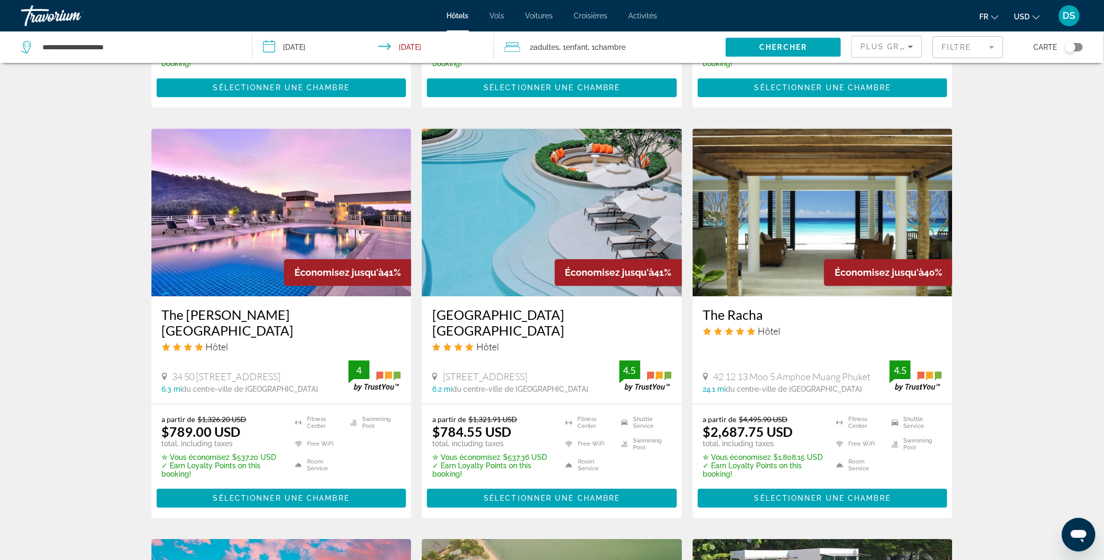
click at [863, 230] on img "Main content" at bounding box center [823, 212] width 260 height 168
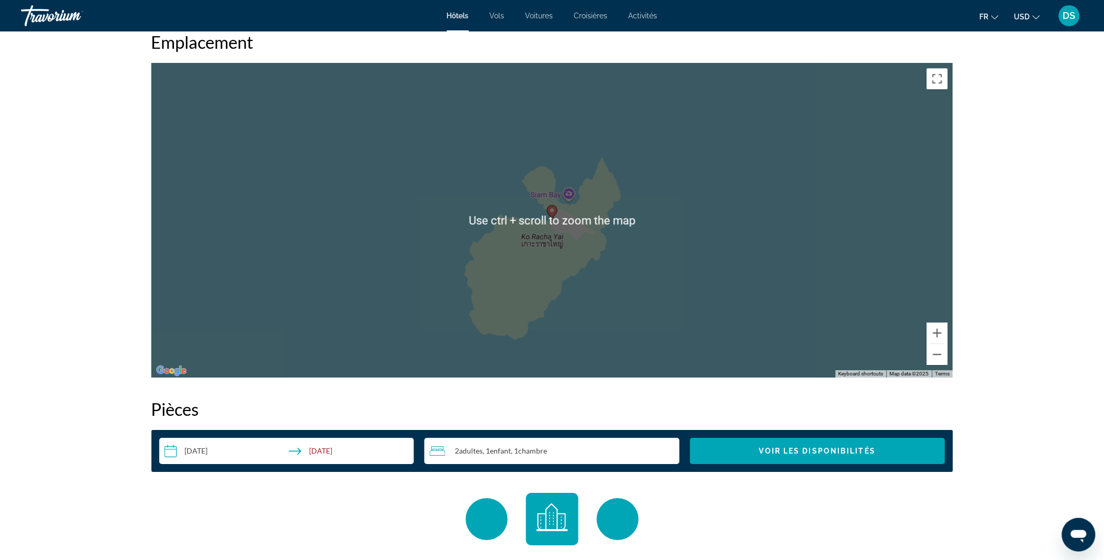
scroll to position [996, 0]
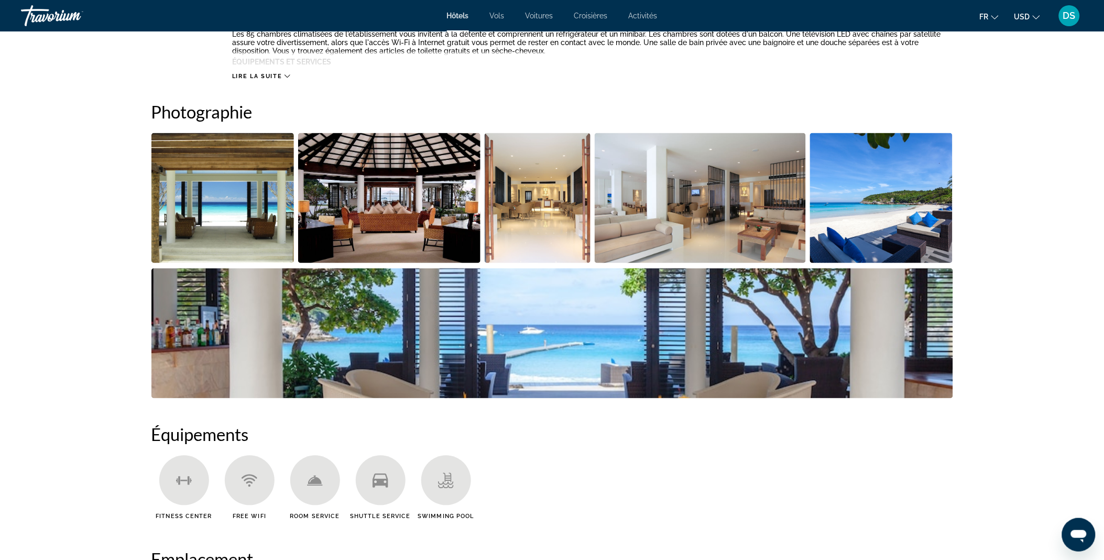
scroll to position [0, 0]
